Goal: Complete application form

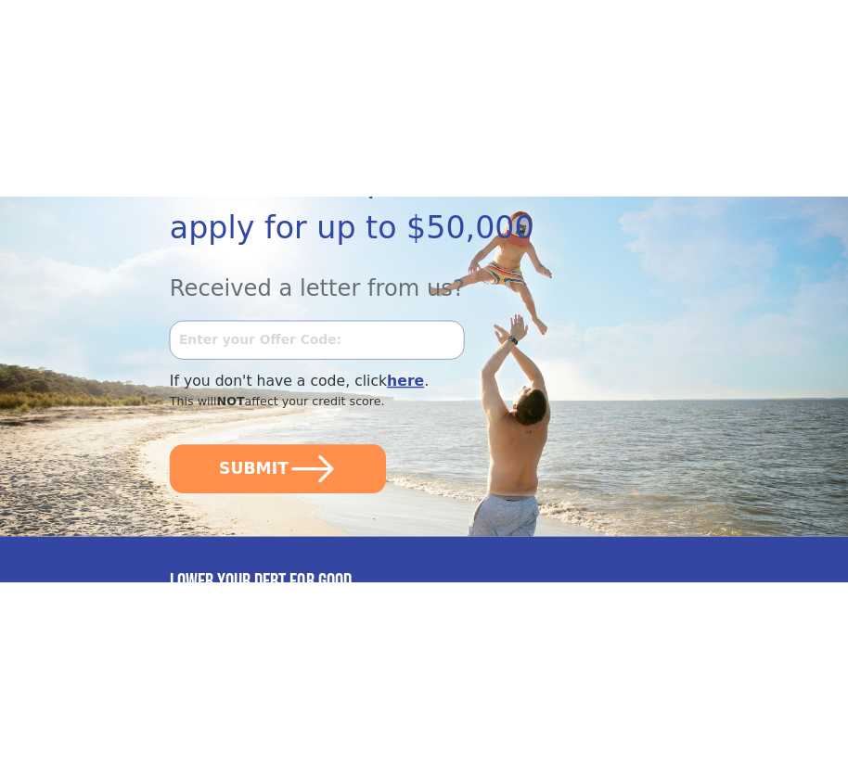
scroll to position [464, 0]
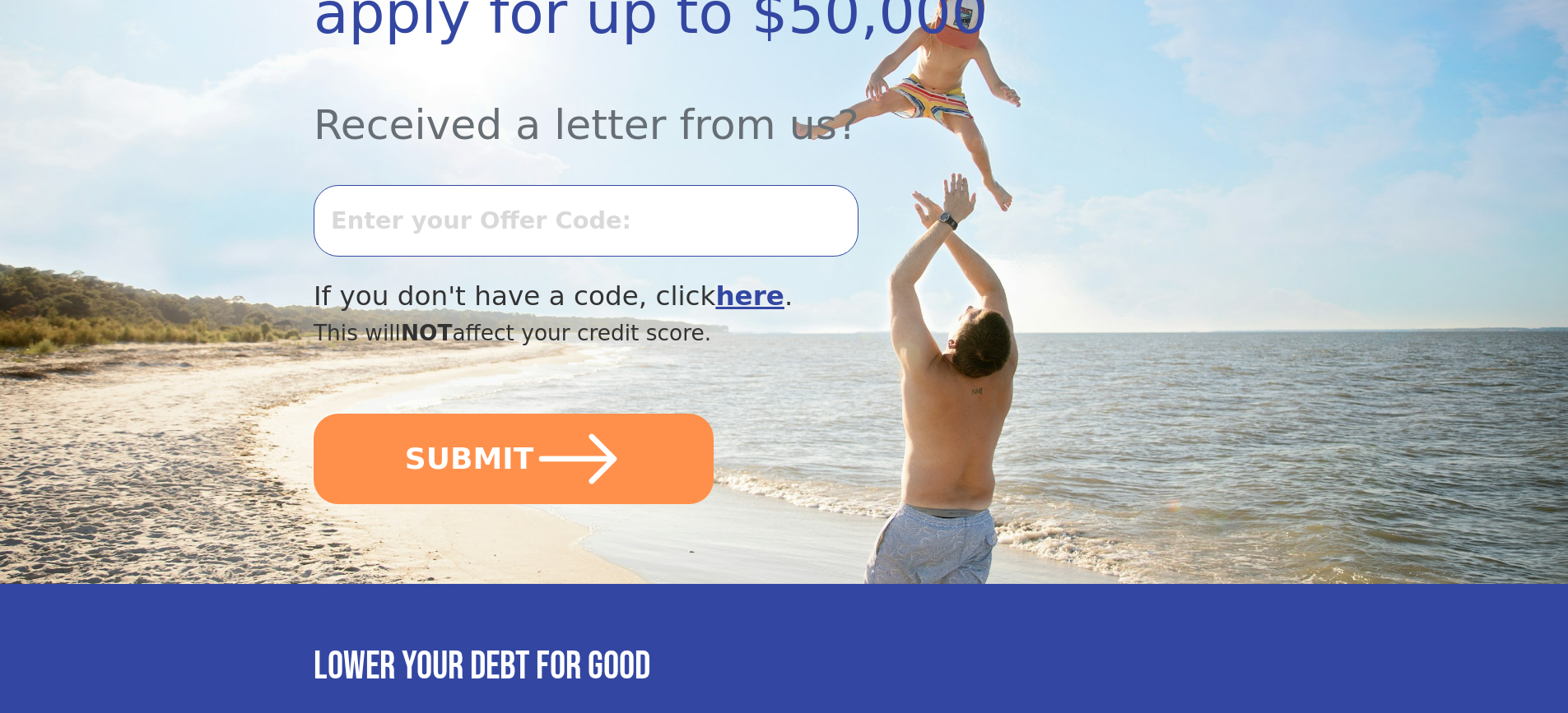
click at [393, 213] on input "text" at bounding box center [586, 221] width 545 height 71
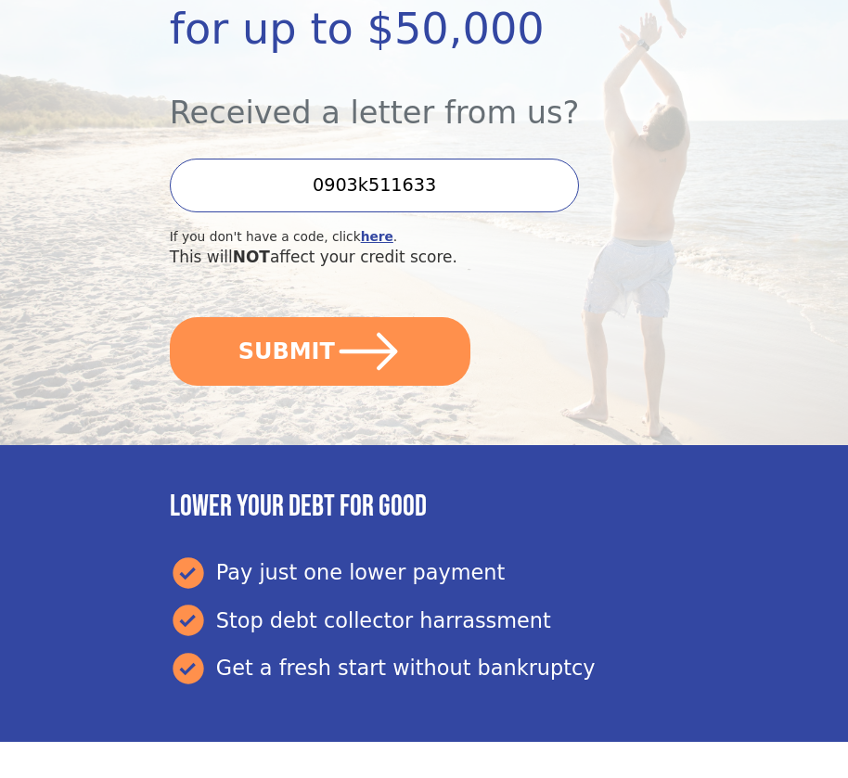
type input "0903k511633"
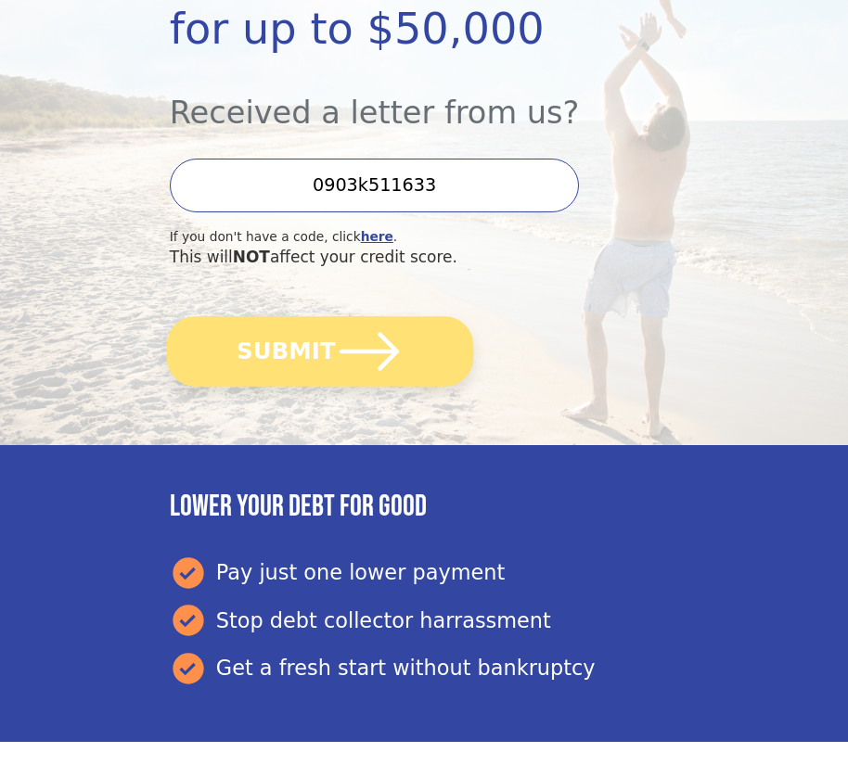
click at [304, 345] on button "SUBMIT" at bounding box center [320, 351] width 306 height 70
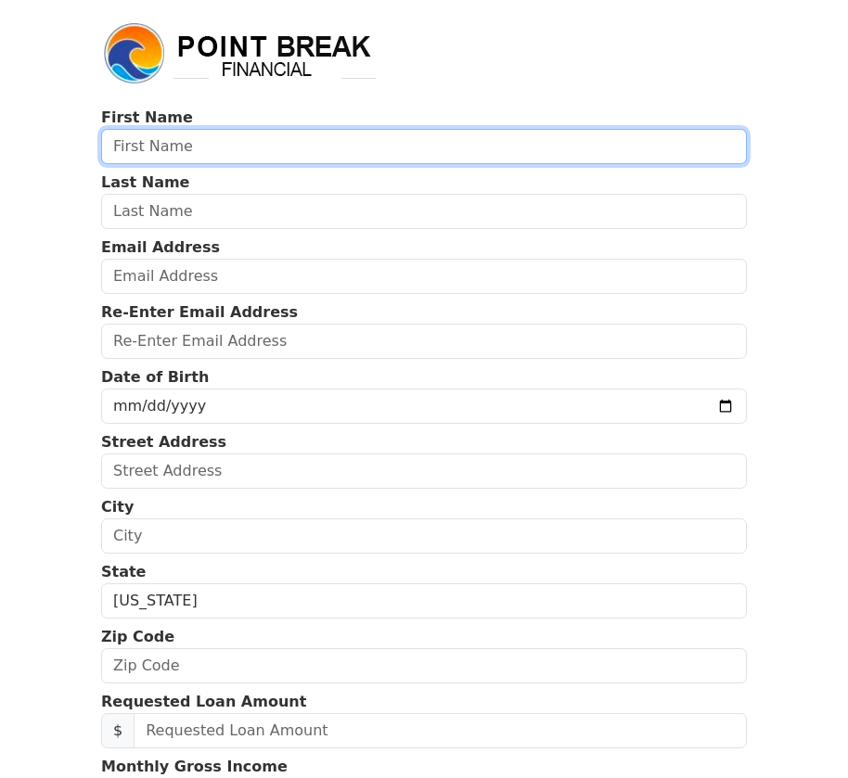
click at [133, 147] on input "text" at bounding box center [424, 146] width 646 height 35
click at [199, 145] on input "text" at bounding box center [424, 146] width 646 height 35
type input "carla"
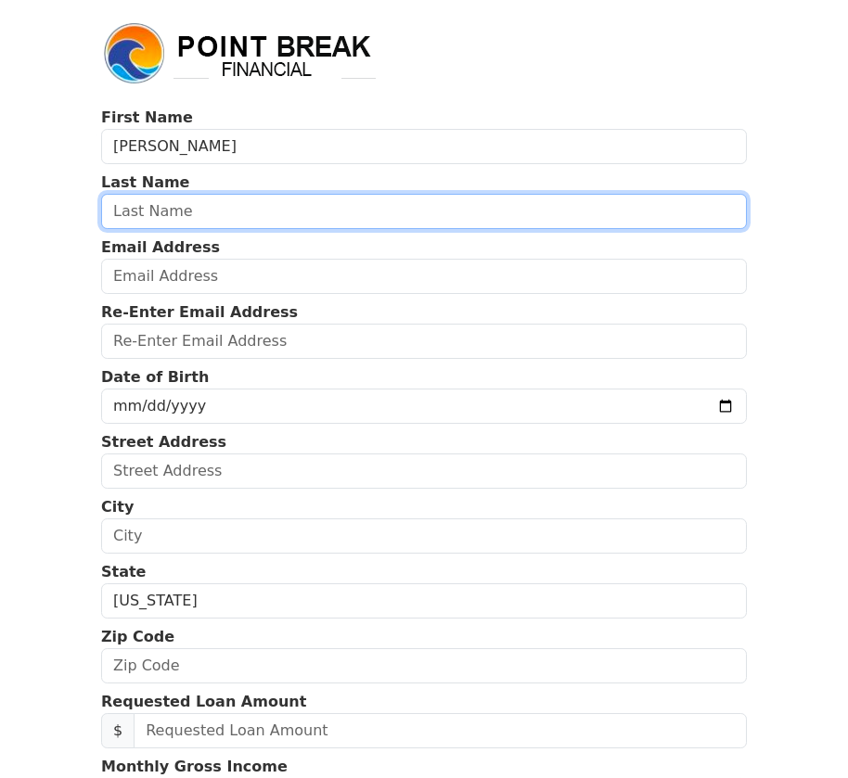
click at [121, 215] on input "text" at bounding box center [424, 211] width 646 height 35
type input "mccloud"
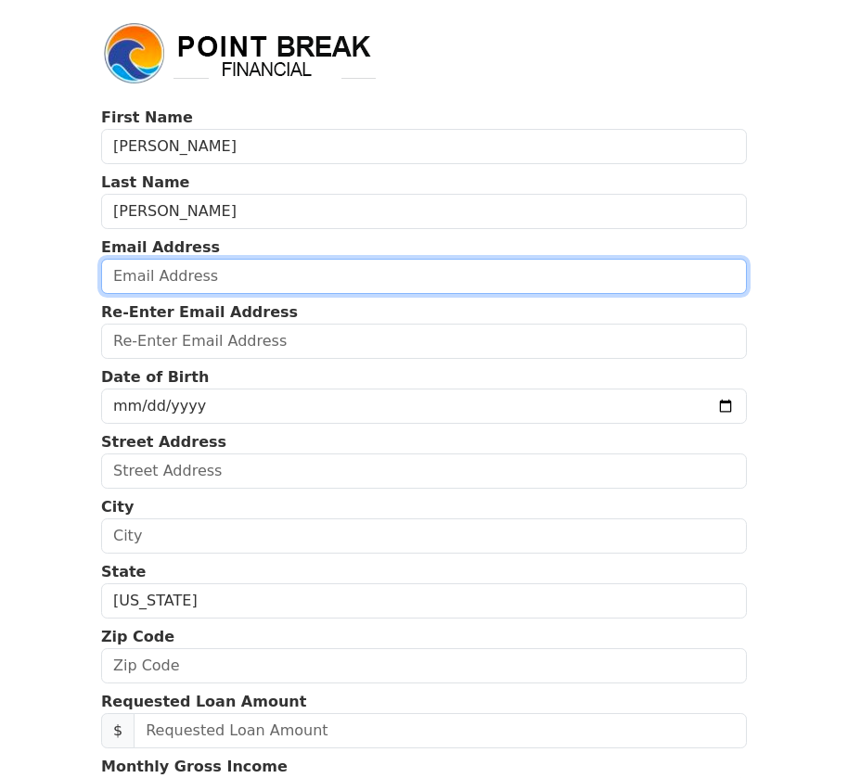
click at [112, 272] on input "email" at bounding box center [424, 276] width 646 height 35
type input "v"
type input "cdmccloud1@gmail.com"
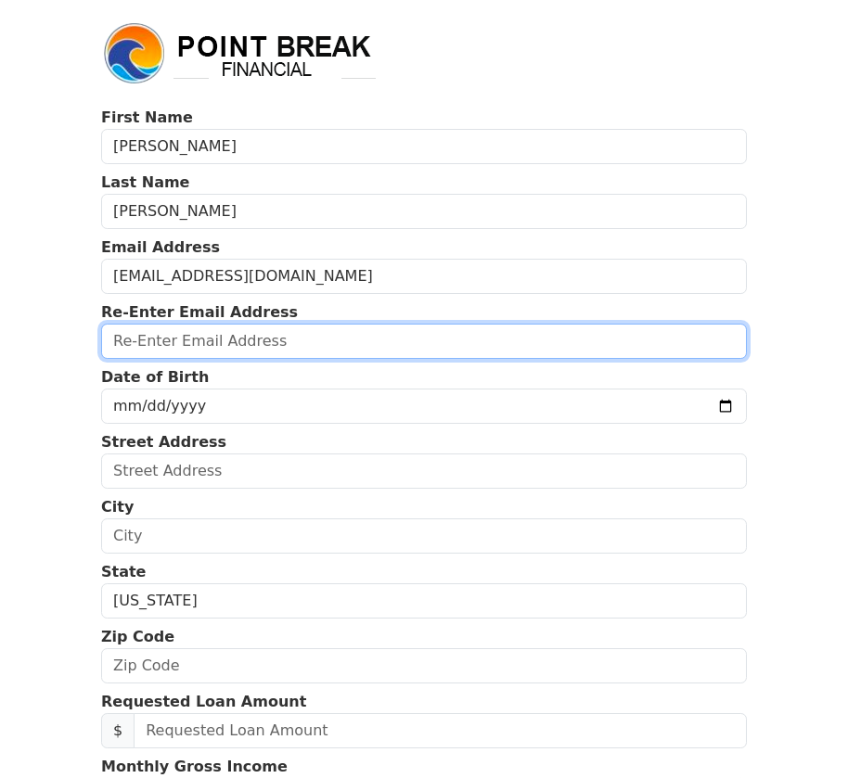
click at [123, 344] on input "email" at bounding box center [424, 341] width 646 height 35
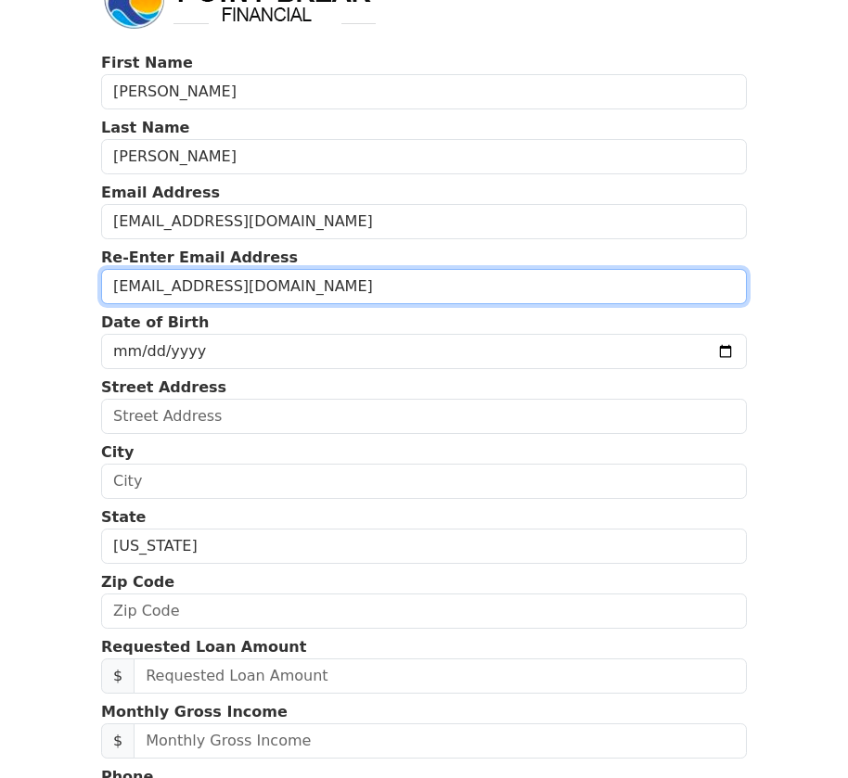
scroll to position [93, 0]
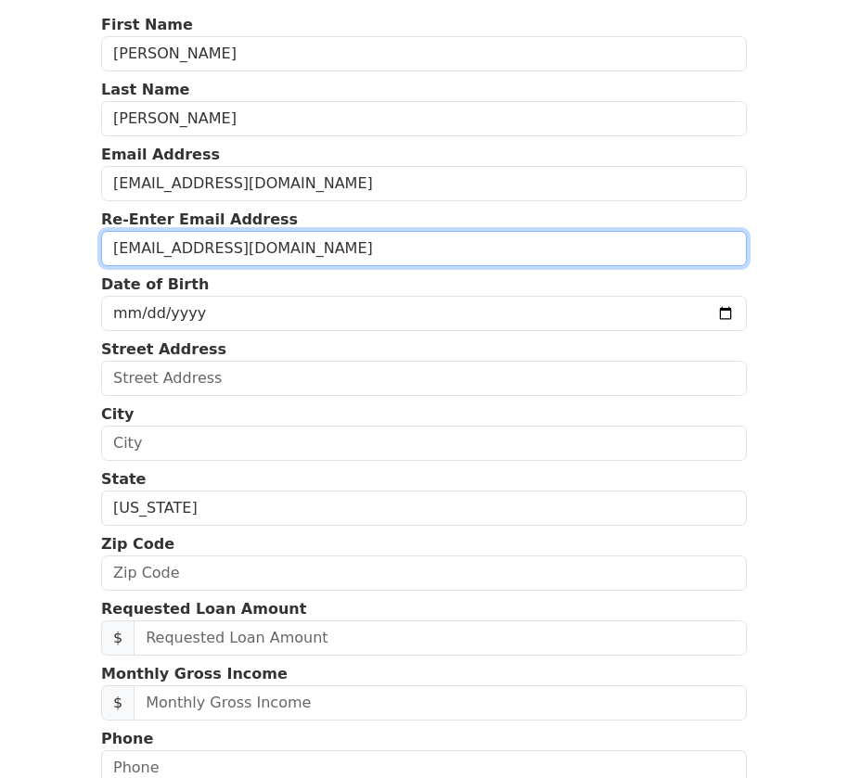
type input "cdmccloud1@gmail.com"
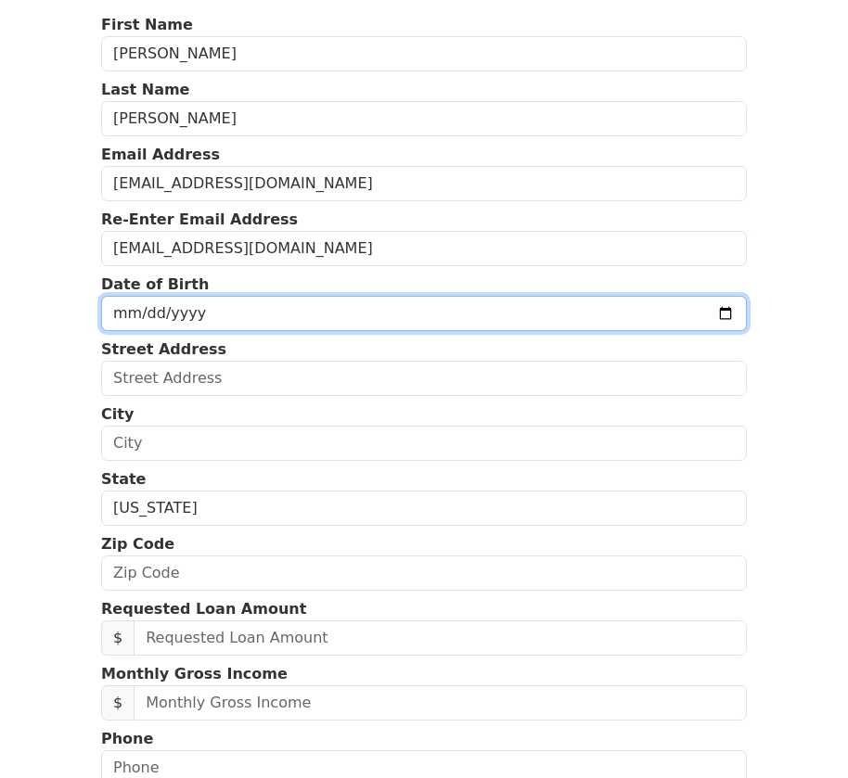
click at [172, 308] on input "date" at bounding box center [424, 313] width 646 height 35
click at [122, 310] on input "date" at bounding box center [424, 313] width 646 height 35
type input "1979-03-13"
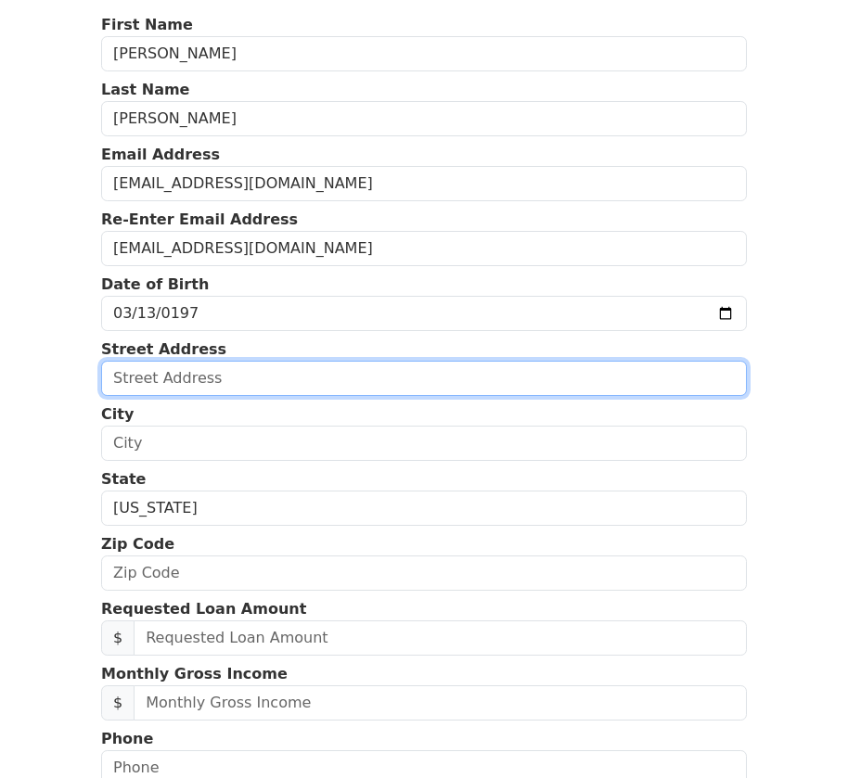
click at [223, 381] on input "text" at bounding box center [424, 378] width 646 height 35
type input "1944 castleberry way"
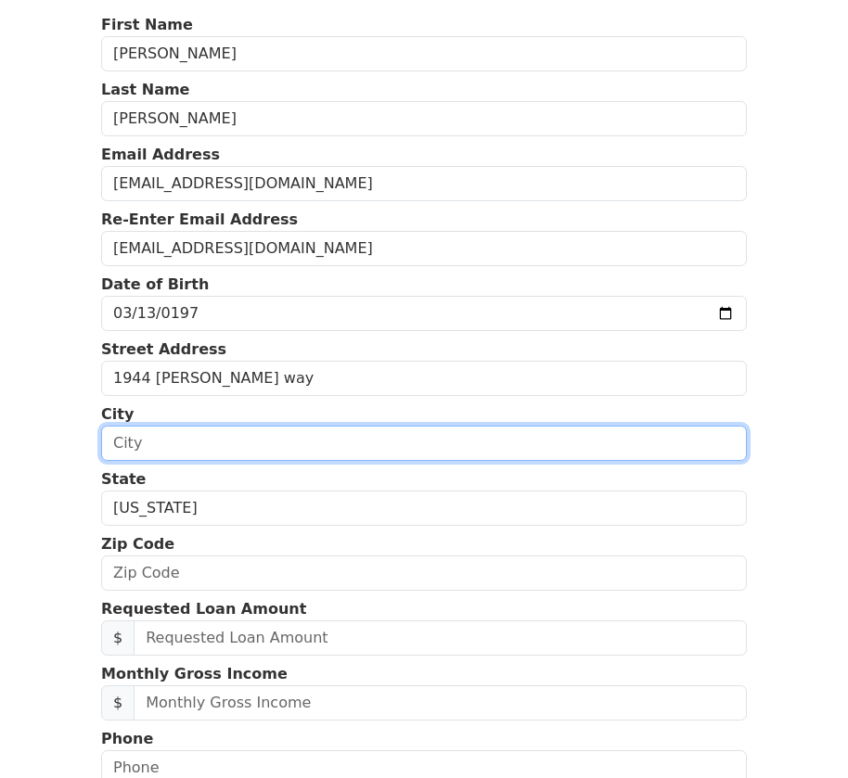
click at [125, 443] on input "text" at bounding box center [424, 443] width 646 height 35
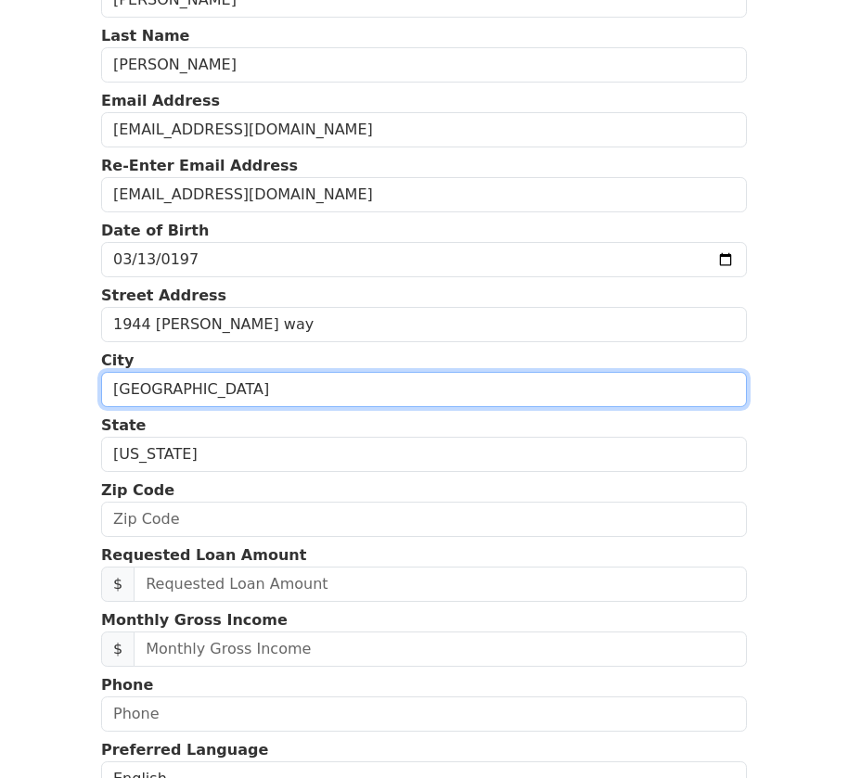
scroll to position [186, 0]
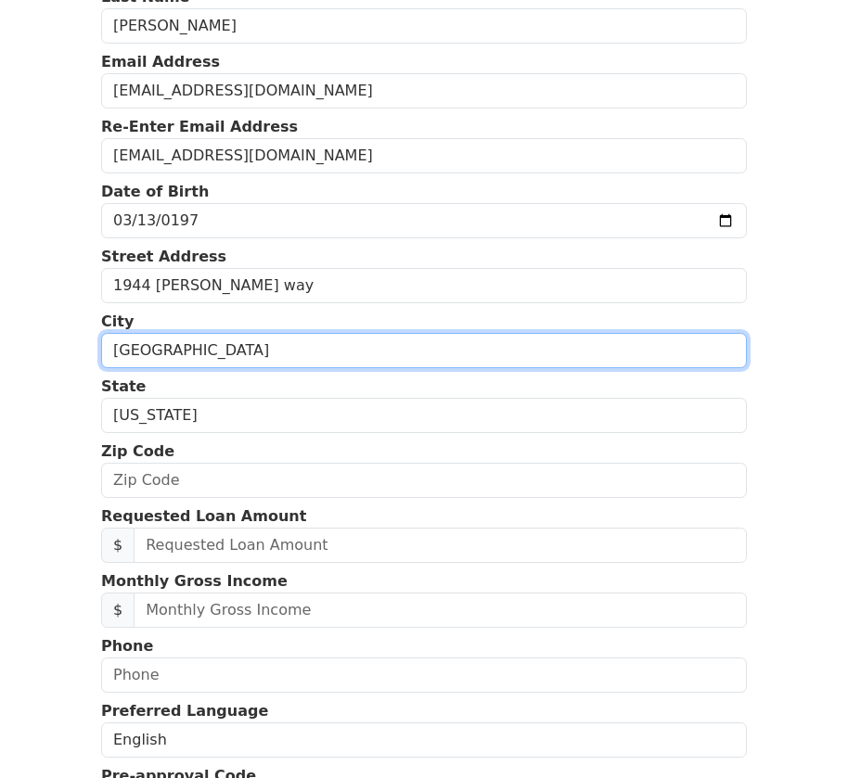
type input "birmingham"
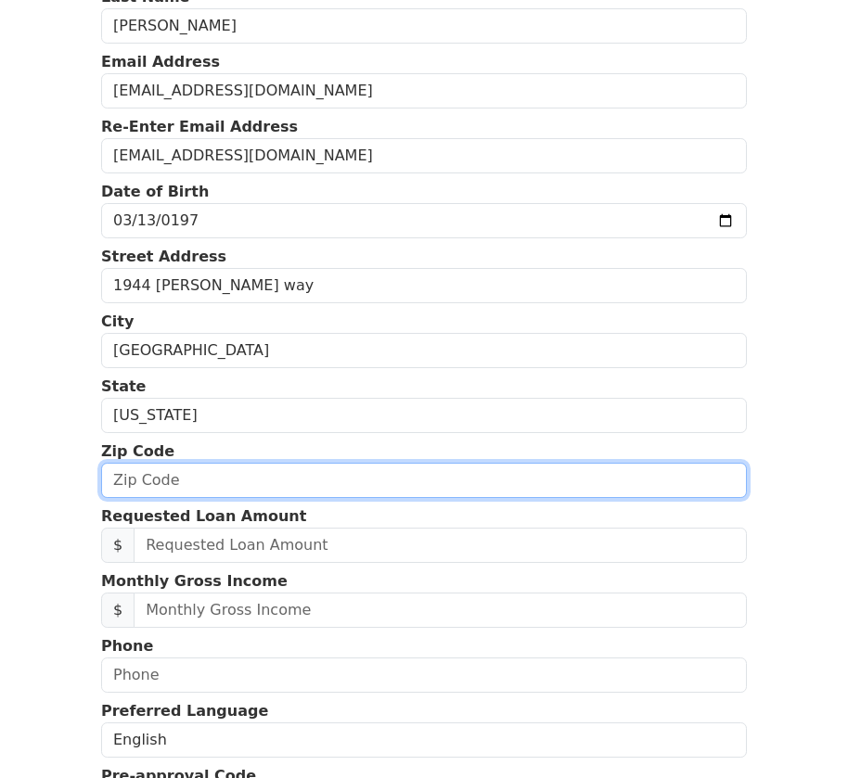
click at [115, 482] on input "text" at bounding box center [424, 480] width 646 height 35
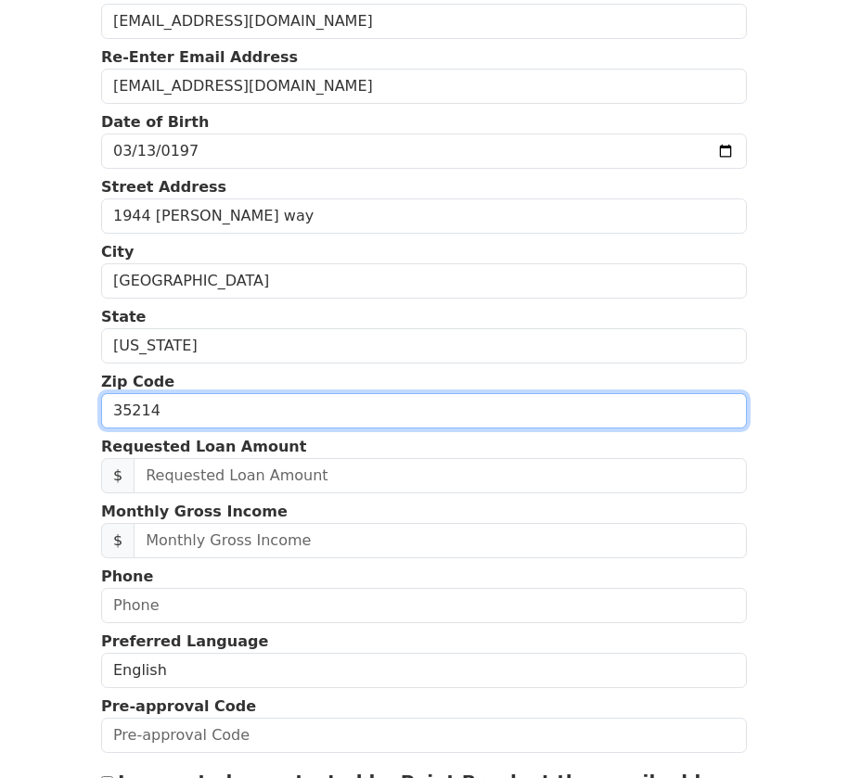
scroll to position [464, 0]
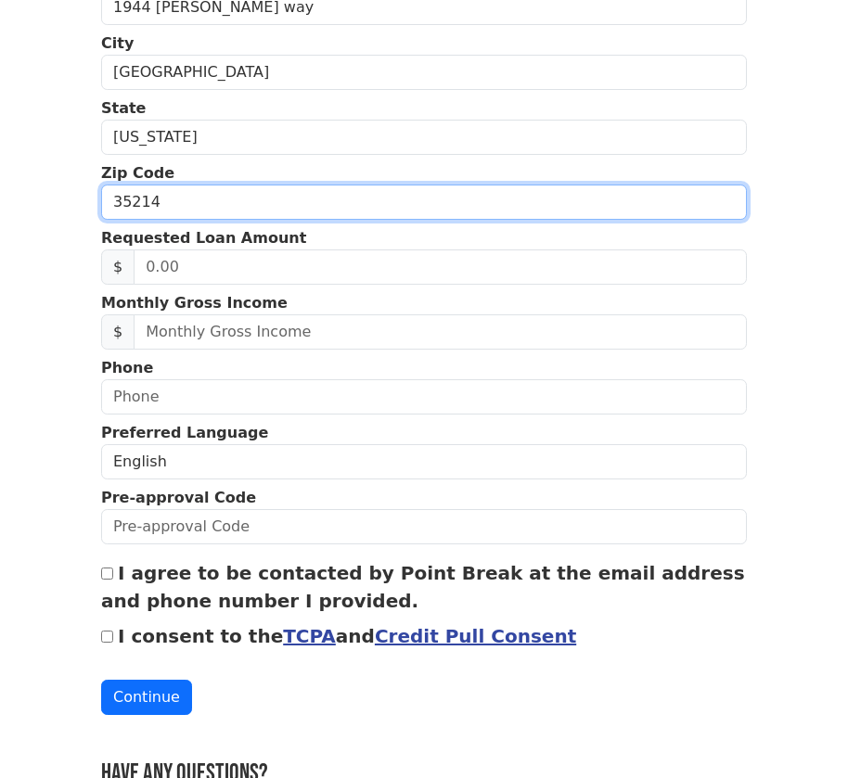
type input "35214"
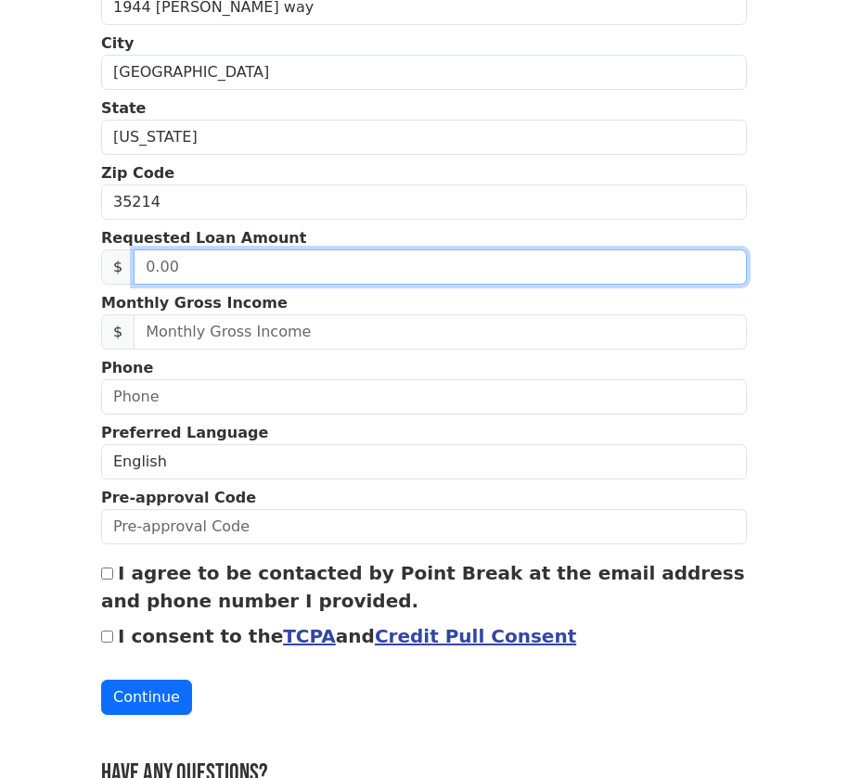
click at [149, 269] on input "text" at bounding box center [440, 267] width 613 height 35
type input "15,000.00"
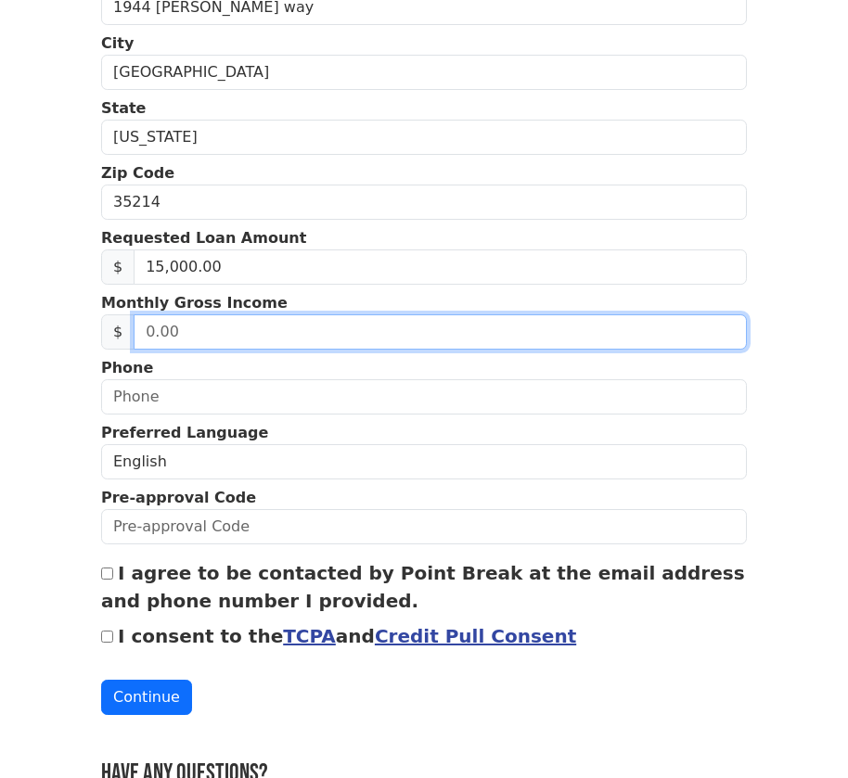
click at [155, 338] on input "text" at bounding box center [440, 332] width 613 height 35
type input "3,200.00"
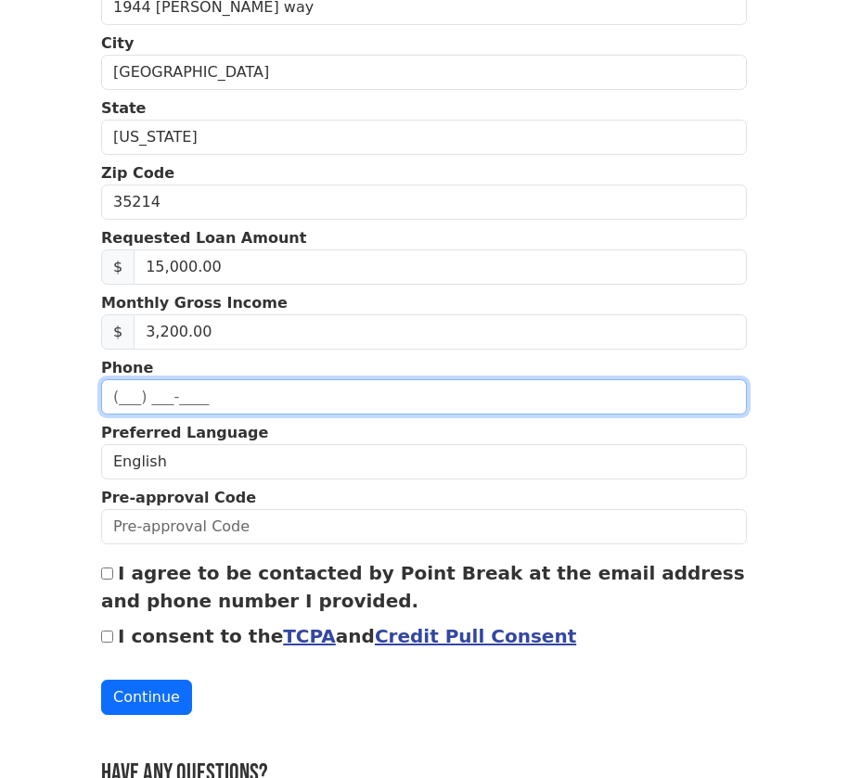
drag, startPoint x: 125, startPoint y: 402, endPoint x: 114, endPoint y: 411, distance: 14.5
click at [126, 402] on input "text" at bounding box center [424, 396] width 646 height 35
type input "(205) 229-1845"
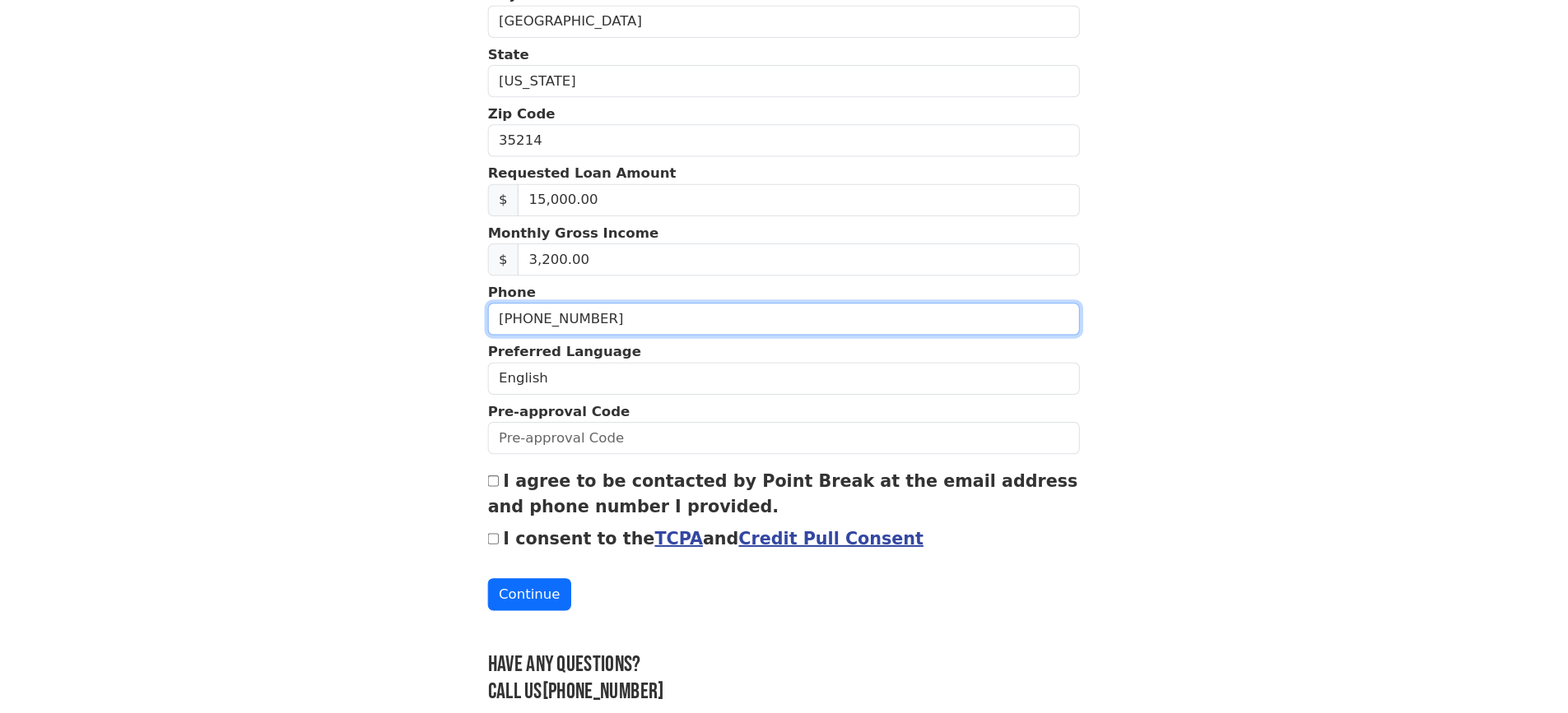
scroll to position [486, 0]
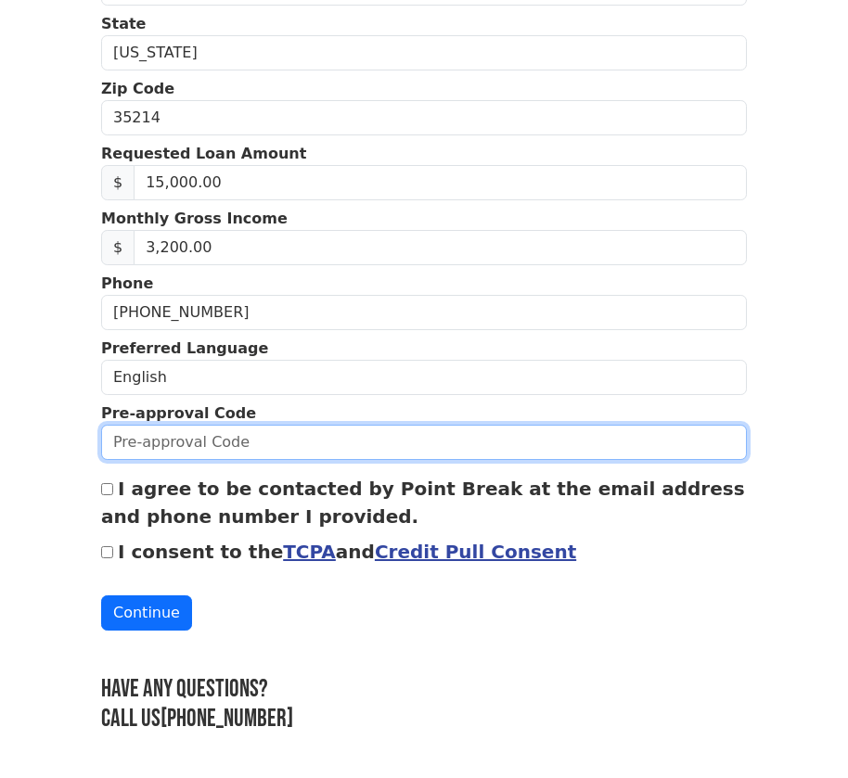
click at [151, 445] on input "text" at bounding box center [424, 442] width 646 height 35
type input "09003k511633"
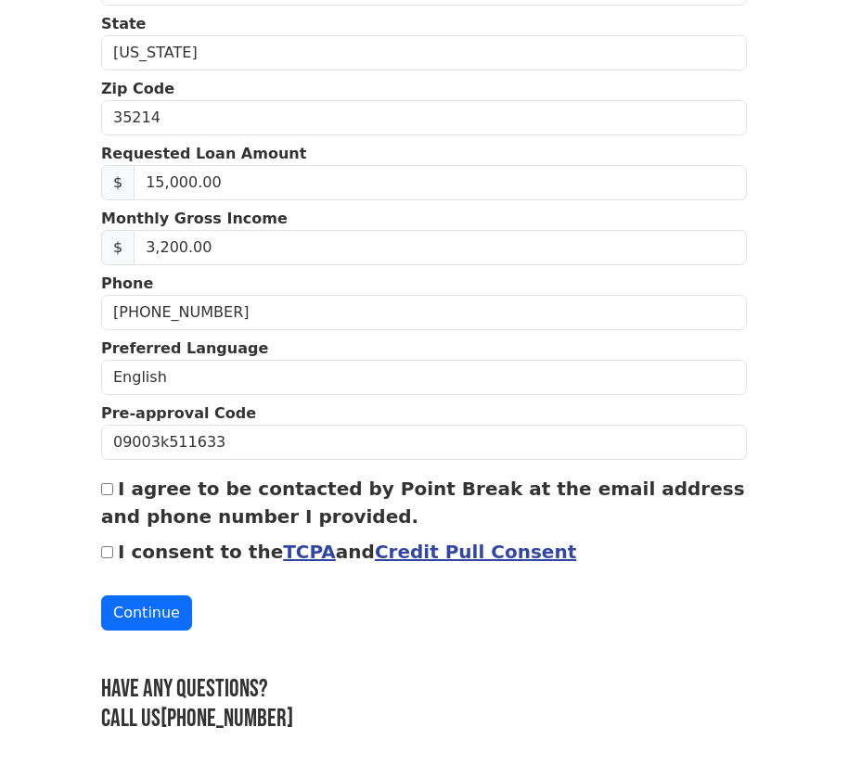
click at [112, 495] on div "I agree to be contacted by Point Break at the email address and phone number I …" at bounding box center [424, 503] width 646 height 56
click at [104, 484] on input "I agree to be contacted by Point Break at the email address and phone number I …" at bounding box center [107, 489] width 12 height 12
checkbox input "true"
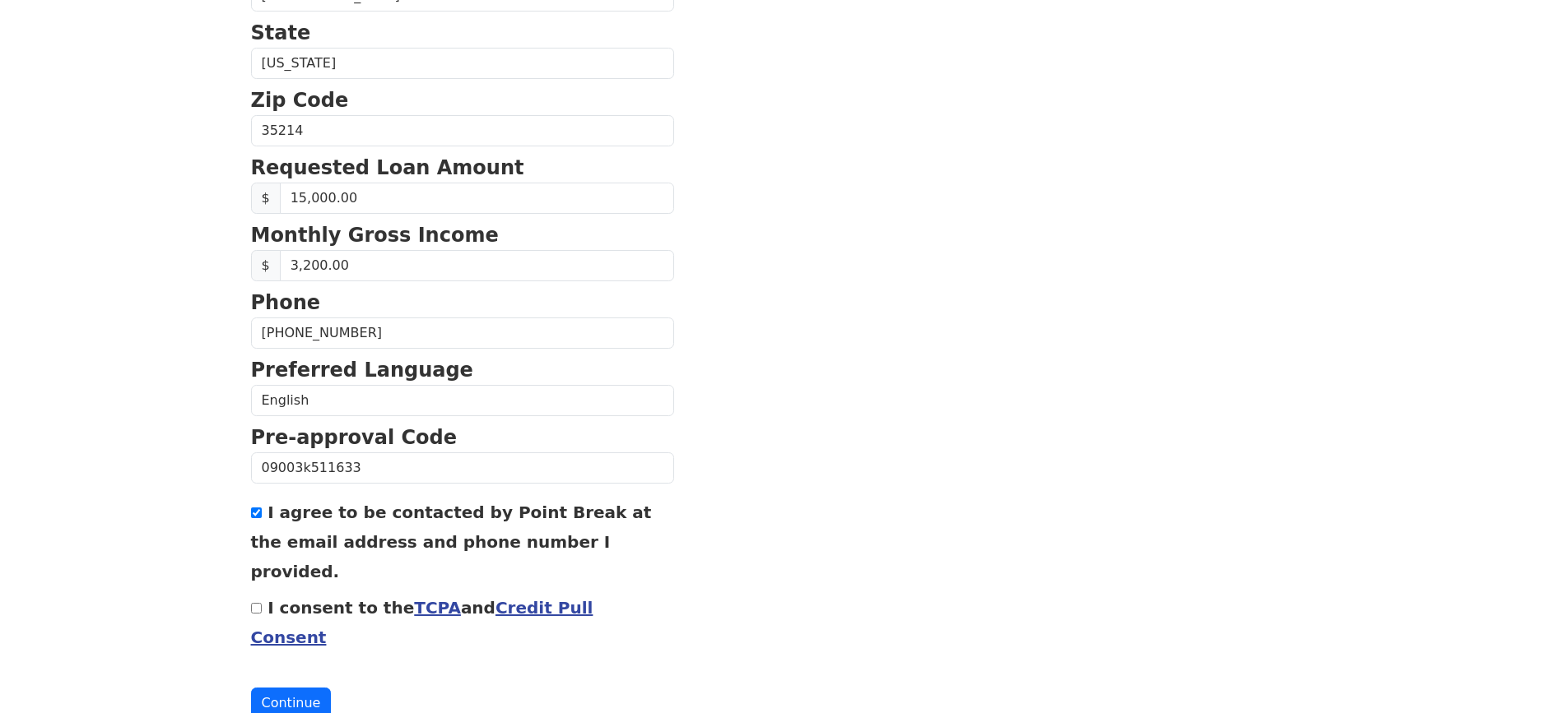
scroll to position [597, 0]
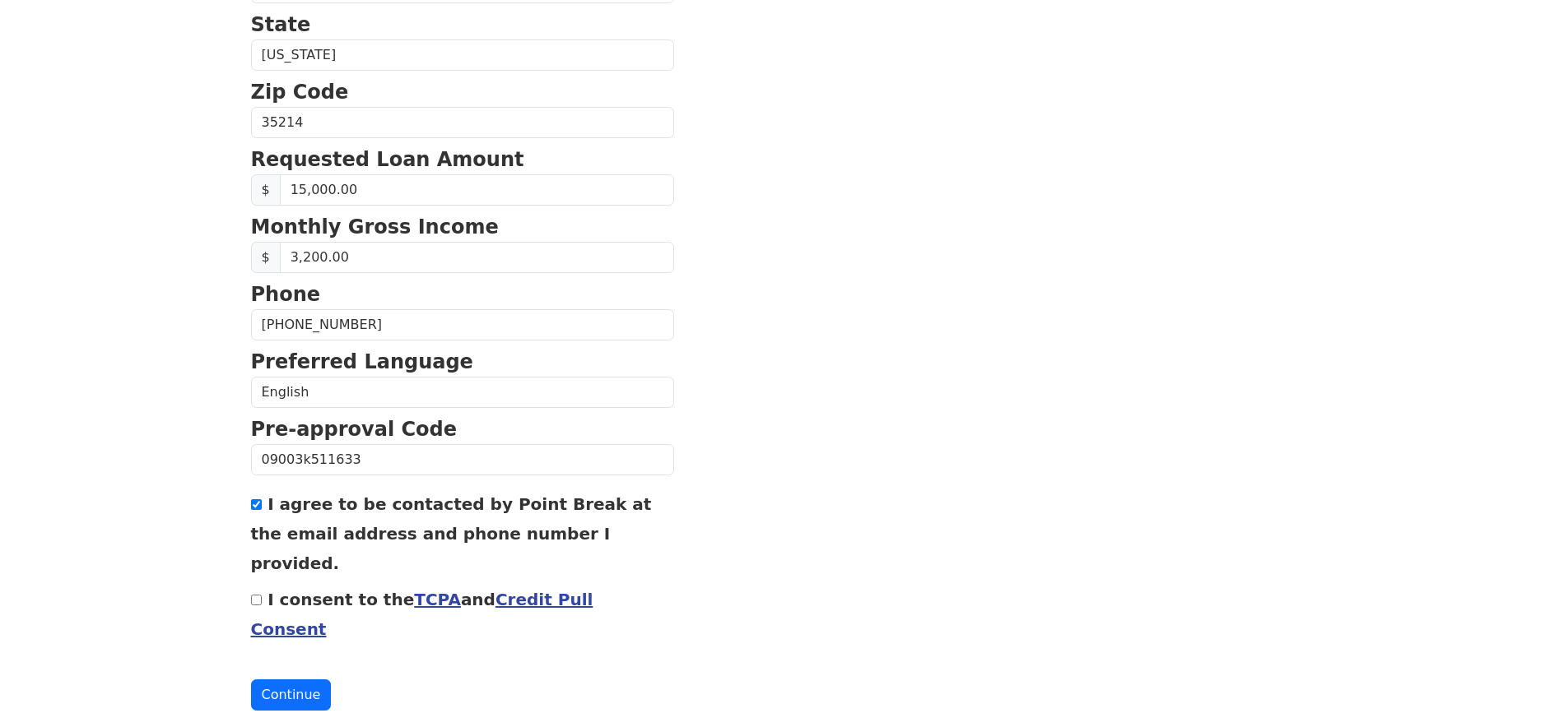
click at [256, 595] on input "I consent to the TCPA and Credit Pull Consent" at bounding box center [256, 600] width 11 height 11
checkbox input "true"
click at [294, 679] on button "Continue" at bounding box center [291, 694] width 81 height 31
